Goal: Find specific page/section: Find specific page/section

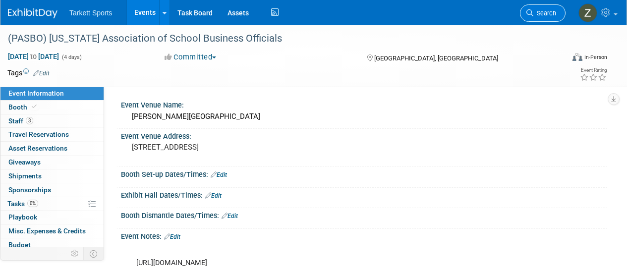
click at [540, 6] on link "Search" at bounding box center [543, 12] width 46 height 17
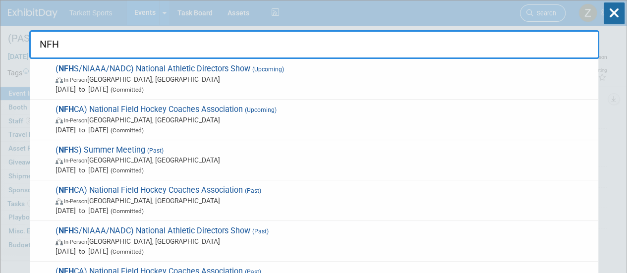
type input "NFHS"
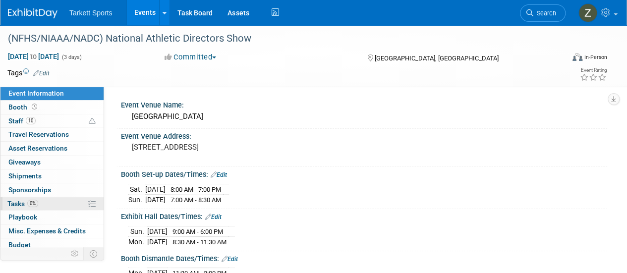
click at [46, 202] on link "0% Tasks 0%" at bounding box center [51, 203] width 103 height 13
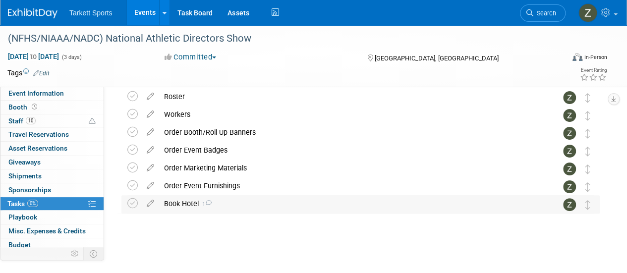
click at [201, 205] on span "1" at bounding box center [205, 204] width 13 height 6
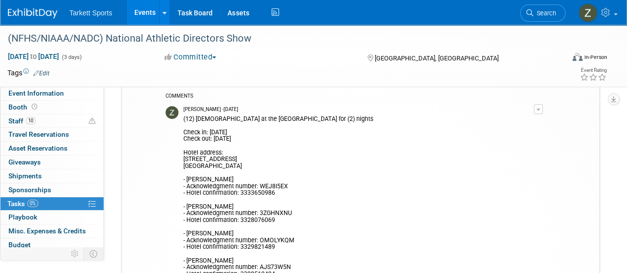
scroll to position [140, 0]
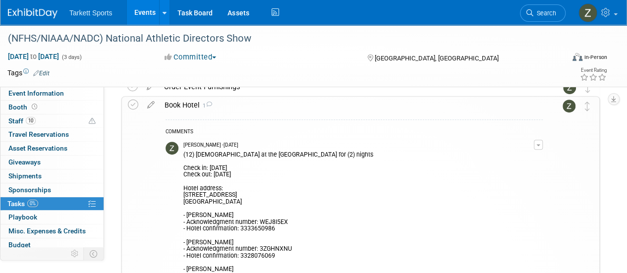
drag, startPoint x: 271, startPoint y: 177, endPoint x: 228, endPoint y: 154, distance: 48.4
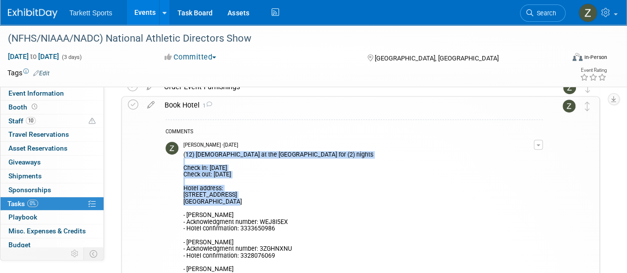
drag, startPoint x: 236, startPoint y: 203, endPoint x: 183, endPoint y: 155, distance: 70.5
copy div "(12) Rooms Booked at the Hilton Tampa Downtown for (2) nights Check in: Decembe…"
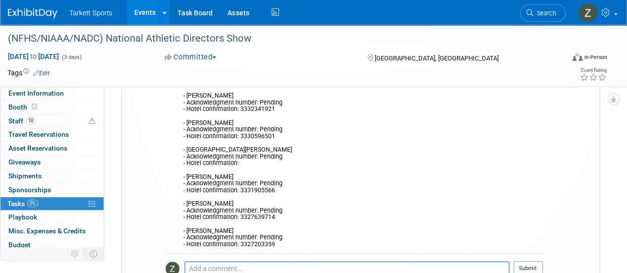
scroll to position [437, 0]
